Goal: Subscribe to service/newsletter

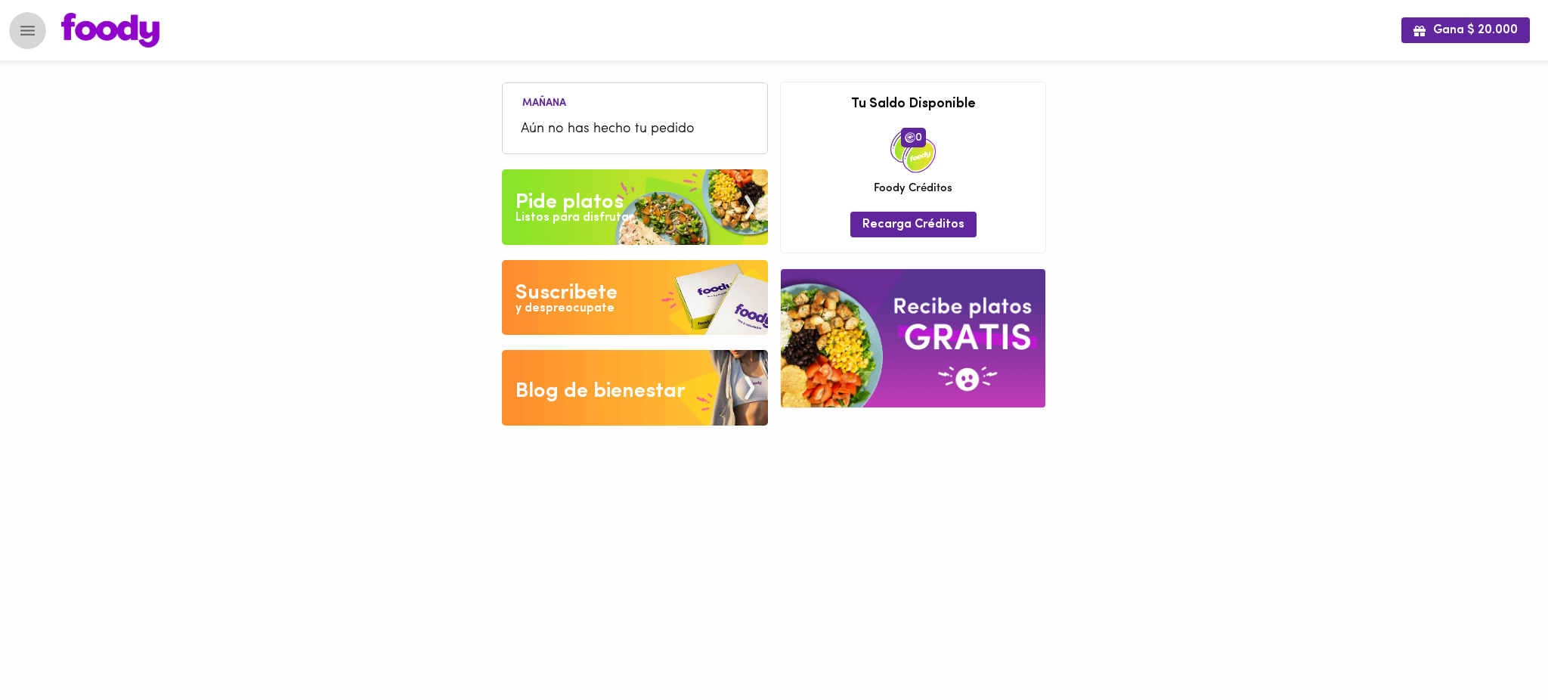
click at [36, 33] on icon "Menu" at bounding box center [27, 30] width 19 height 19
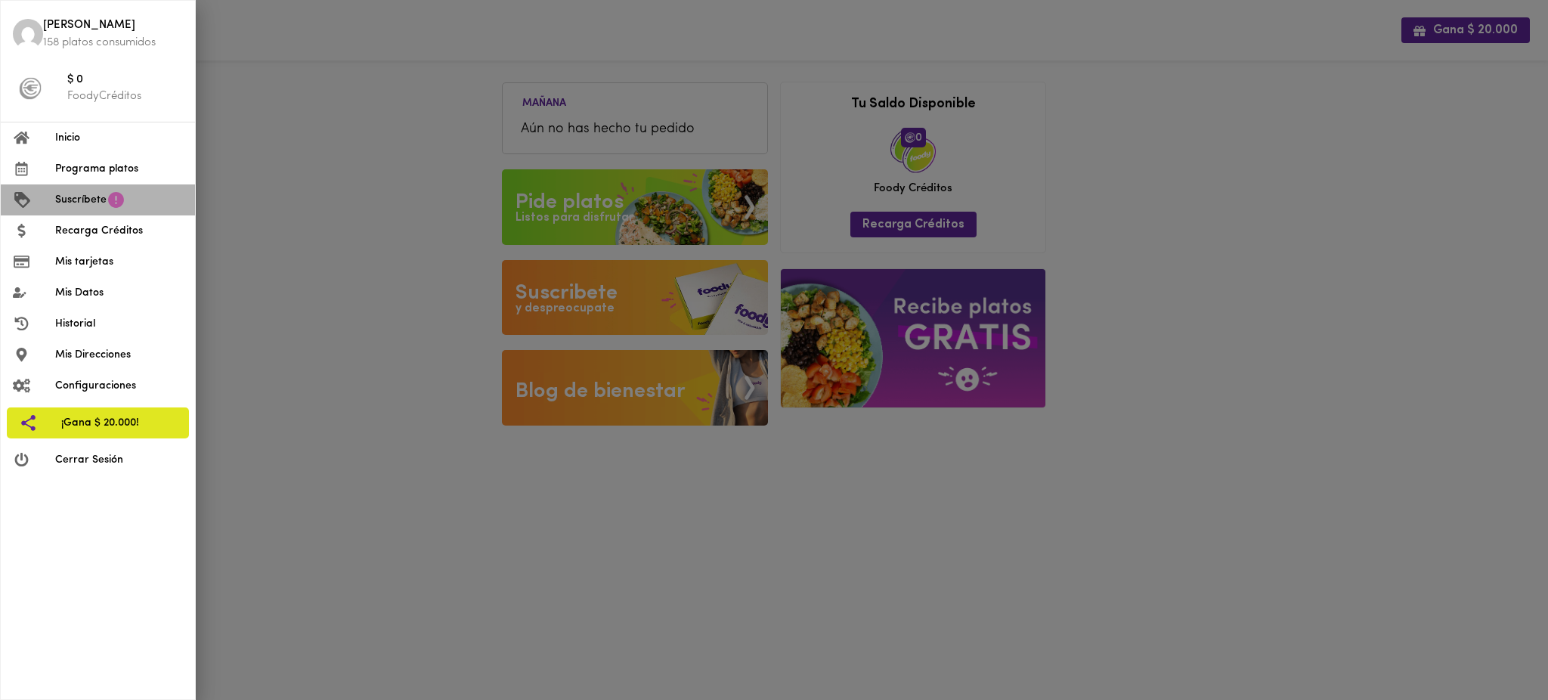
click at [73, 199] on span "Suscríbete" at bounding box center [80, 200] width 51 height 16
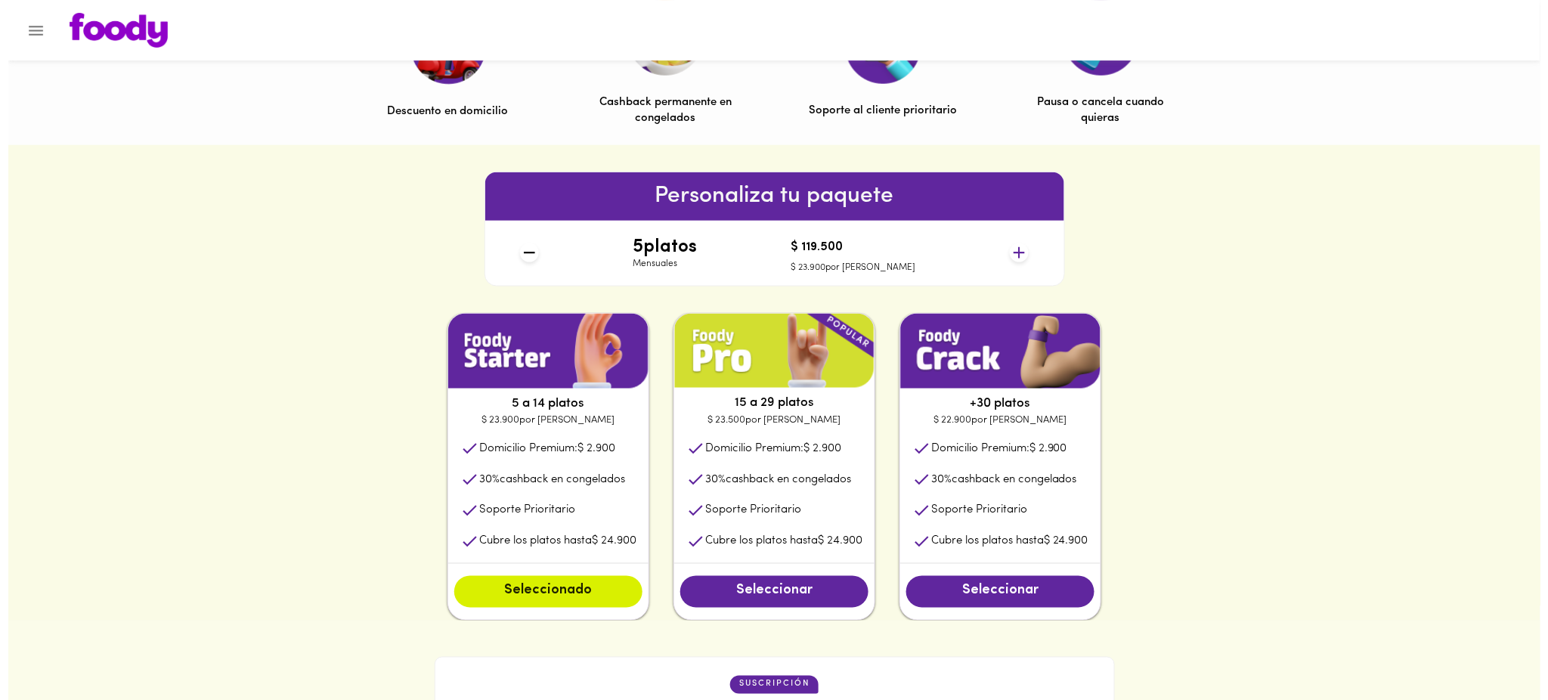
scroll to position [569, 0]
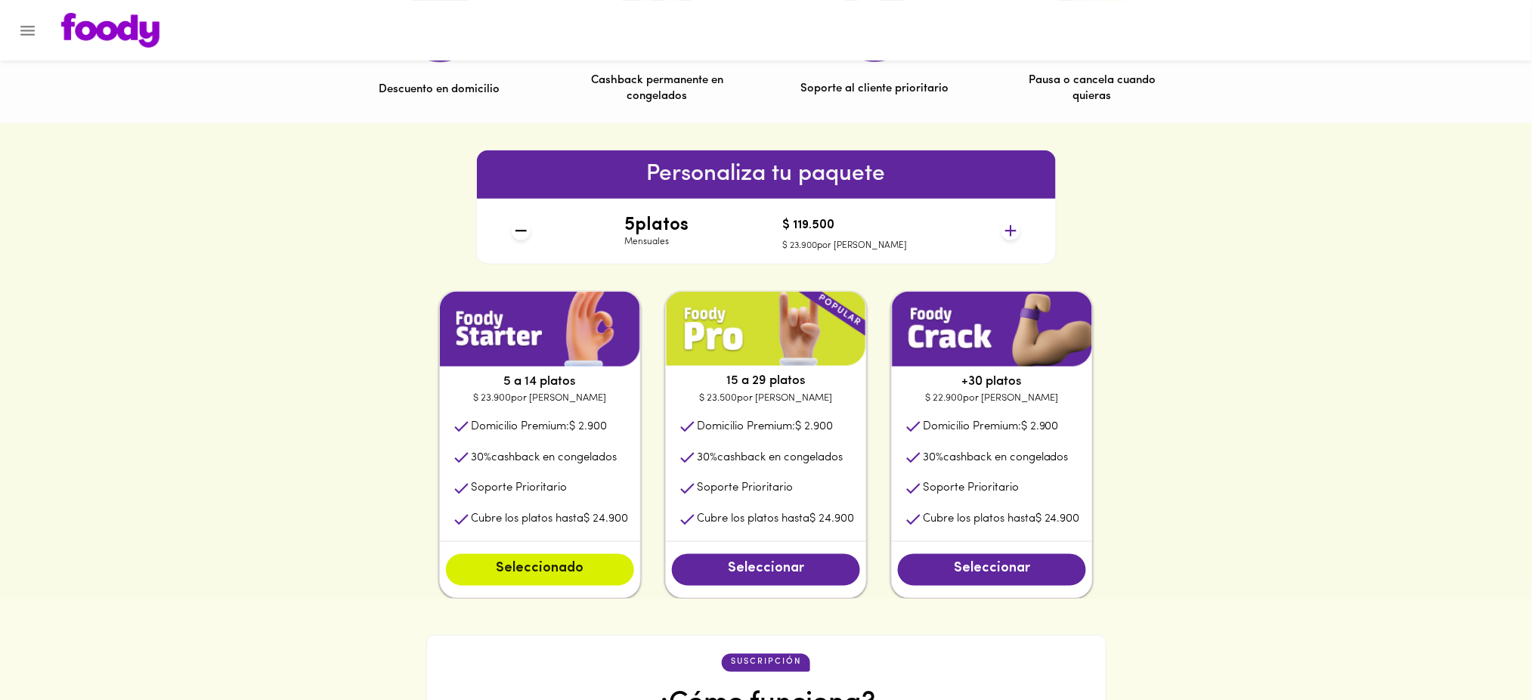
click at [1012, 231] on icon at bounding box center [1011, 231] width 19 height 19
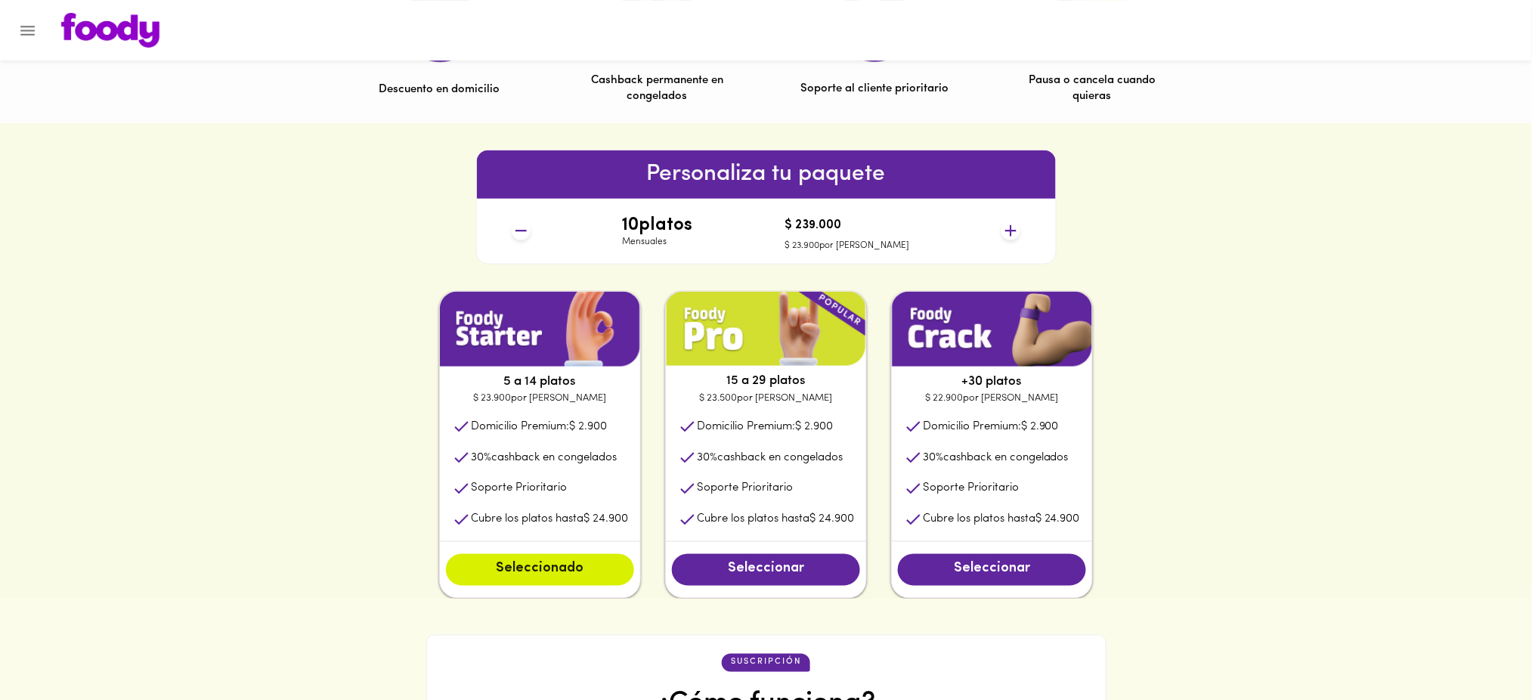
click at [1012, 231] on icon at bounding box center [1011, 231] width 19 height 19
click at [23, 27] on icon "Menu" at bounding box center [27, 30] width 19 height 19
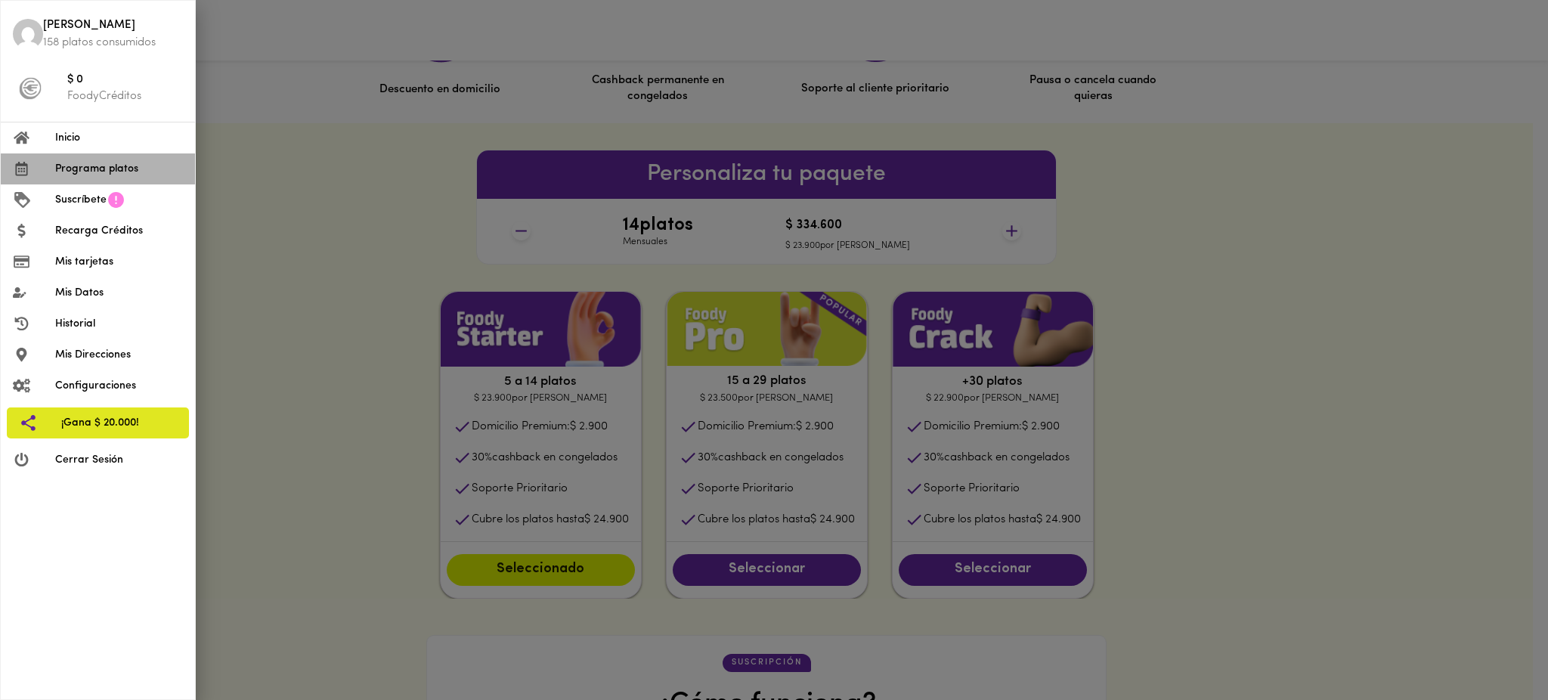
click at [112, 169] on span "Programa platos" at bounding box center [119, 169] width 128 height 16
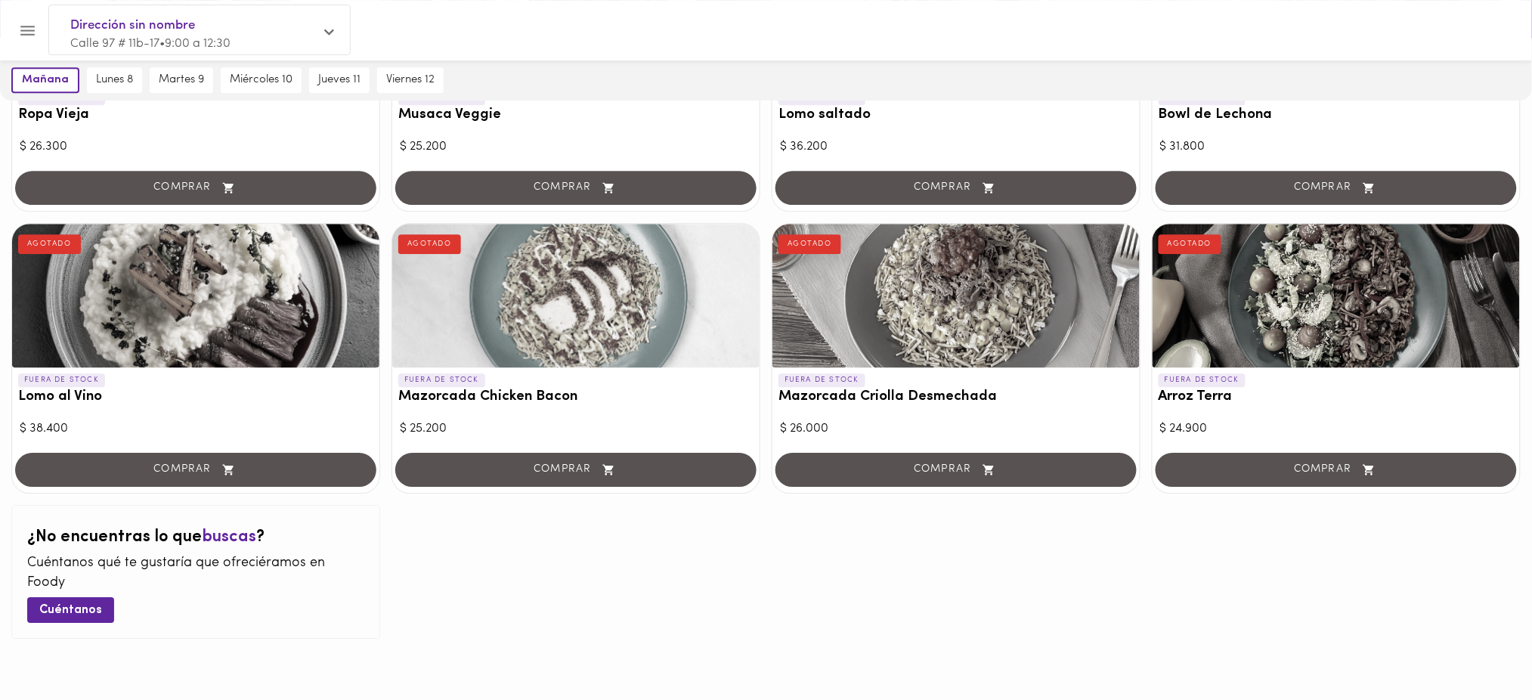
scroll to position [1399, 0]
